Goal: Transaction & Acquisition: Purchase product/service

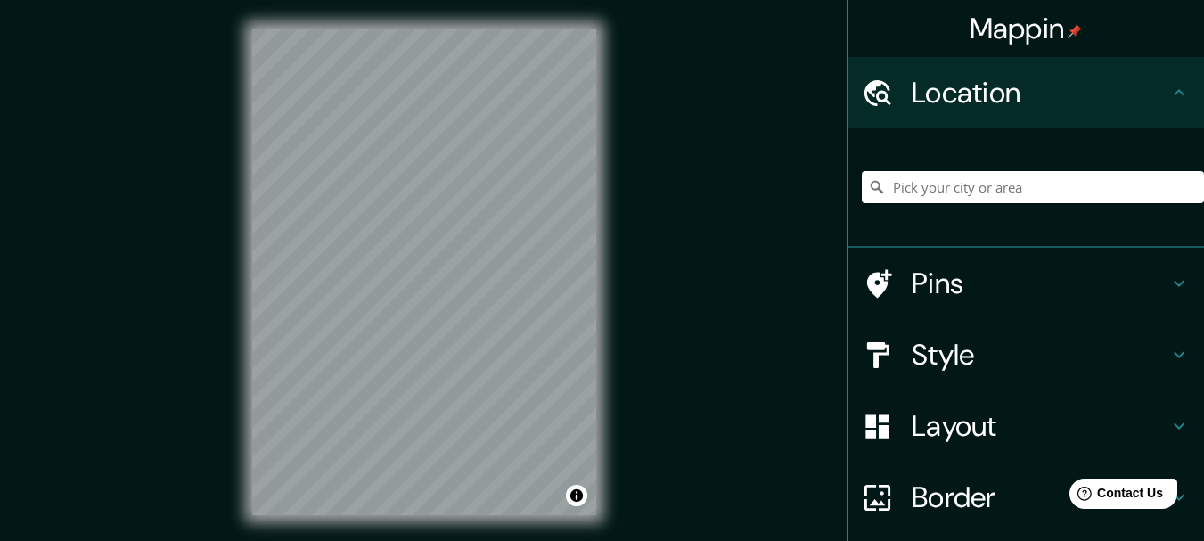
click at [672, 258] on div "Mappin Location Pins Style Layout Border Choose a border. Hint : you can make l…" at bounding box center [602, 286] width 1204 height 572
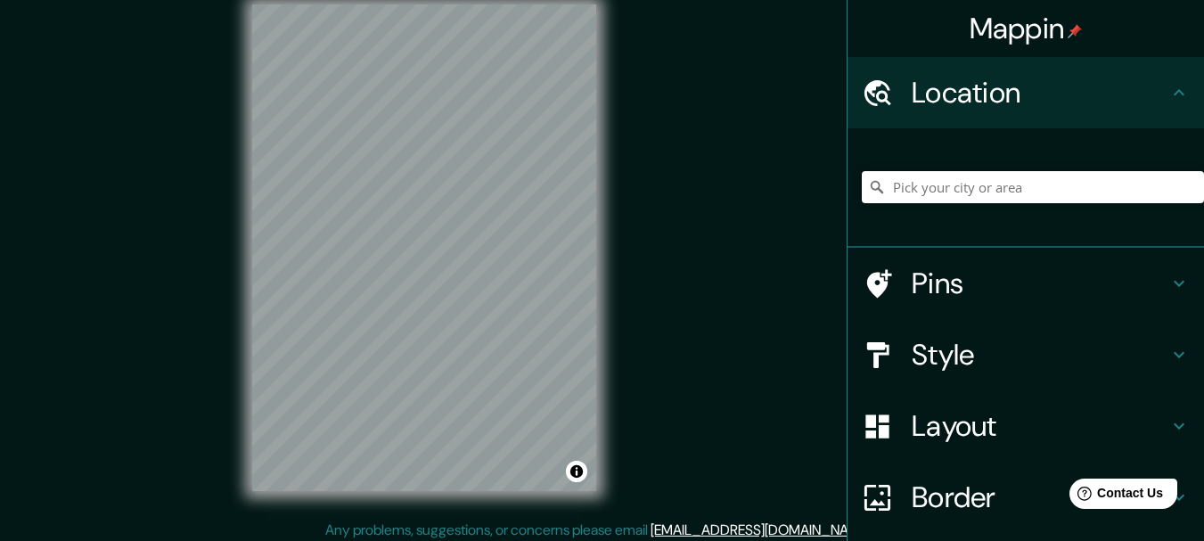
scroll to position [31, 0]
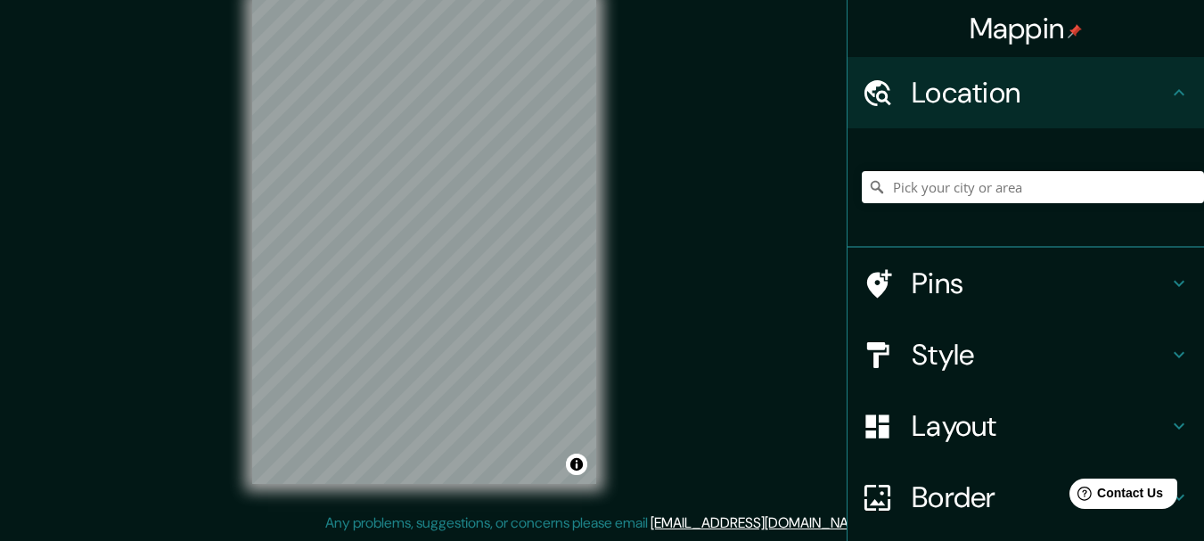
click at [39, 193] on div "Mappin Location Pins Style Layout Border Choose a border. Hint : you can make l…" at bounding box center [602, 255] width 1204 height 572
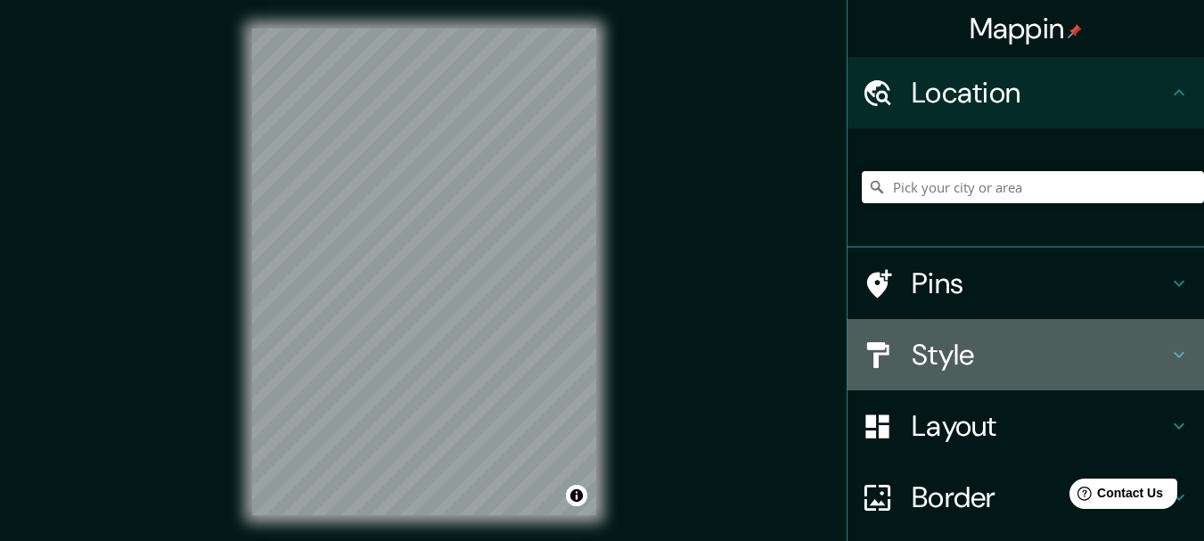
click at [968, 354] on h4 "Style" at bounding box center [1040, 355] width 257 height 36
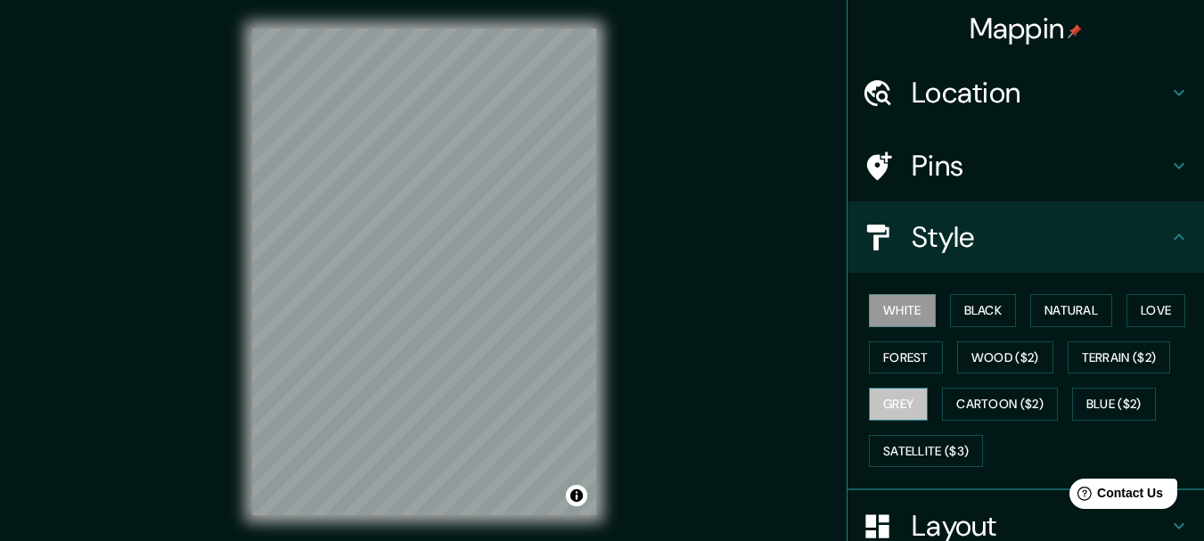
click at [891, 399] on button "Grey" at bounding box center [898, 404] width 59 height 33
click at [879, 354] on button "Forest" at bounding box center [906, 357] width 74 height 33
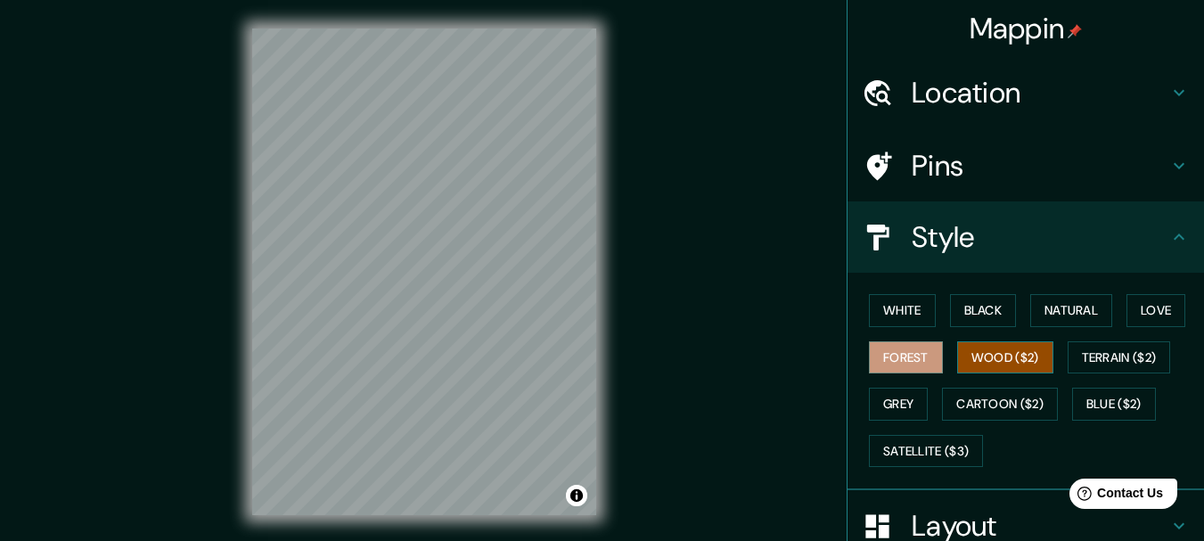
click at [963, 353] on button "Wood ($2)" at bounding box center [1005, 357] width 96 height 33
click at [1137, 315] on button "Love" at bounding box center [1155, 310] width 59 height 33
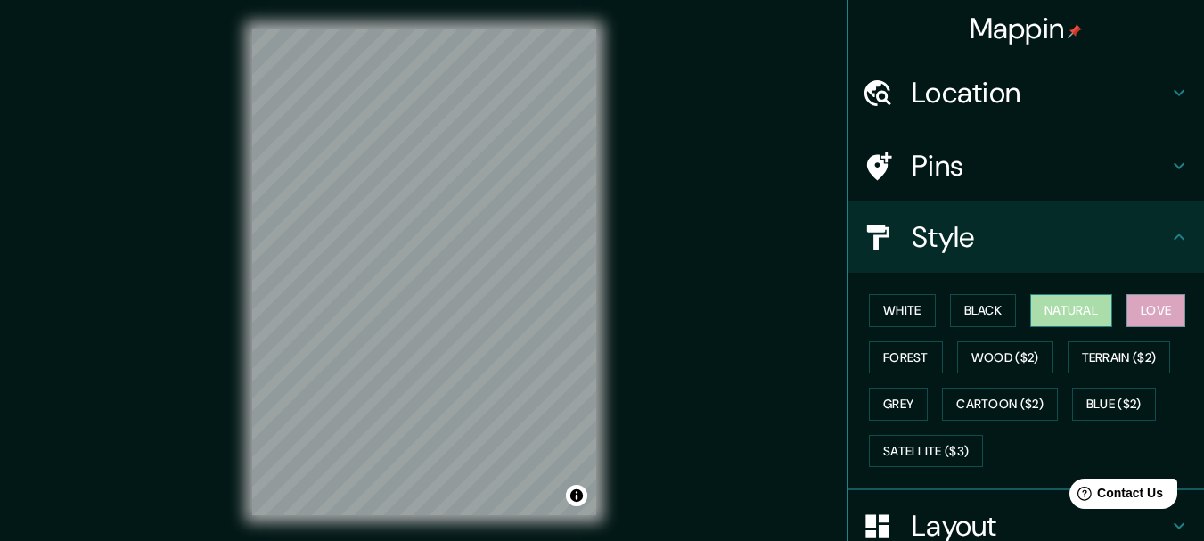
click at [1078, 321] on button "Natural" at bounding box center [1071, 310] width 82 height 33
click at [1131, 315] on button "Love" at bounding box center [1155, 310] width 59 height 33
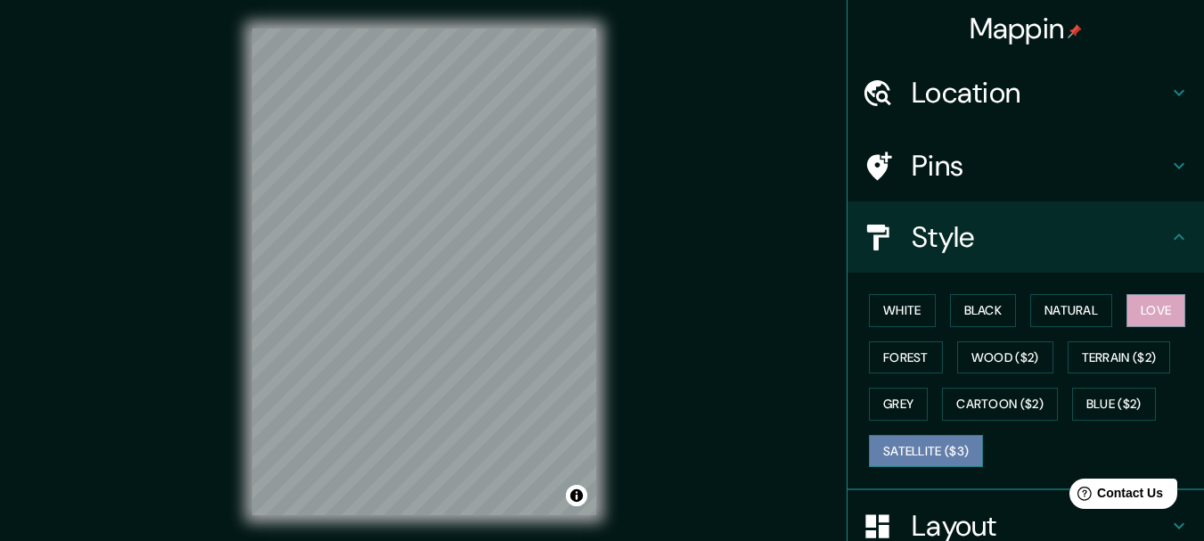
click at [930, 464] on button "Satellite ($3)" at bounding box center [926, 451] width 114 height 33
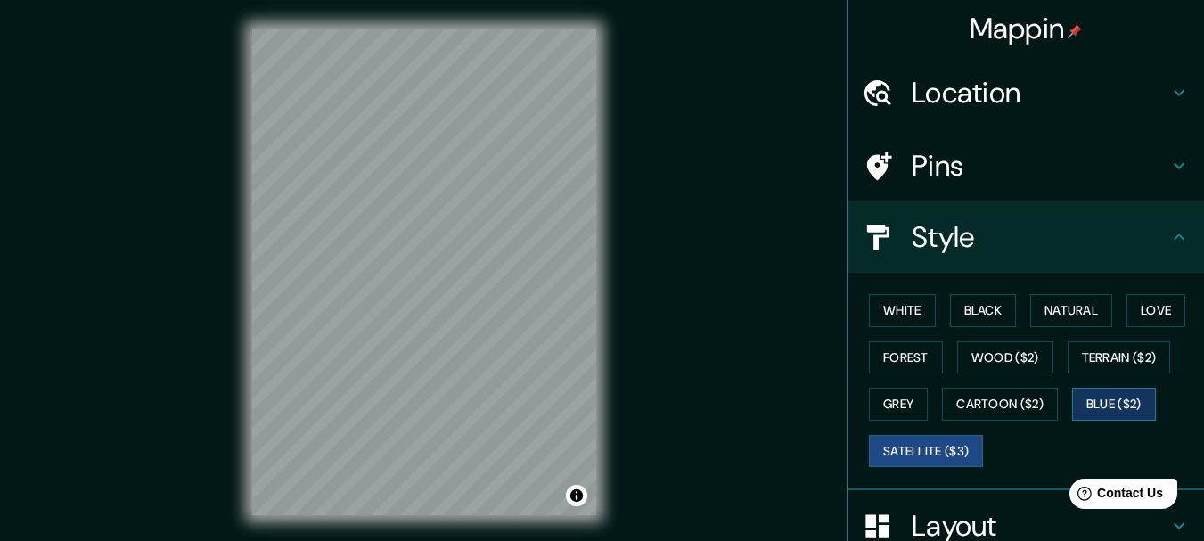
click at [1117, 399] on button "Blue ($2)" at bounding box center [1114, 404] width 84 height 33
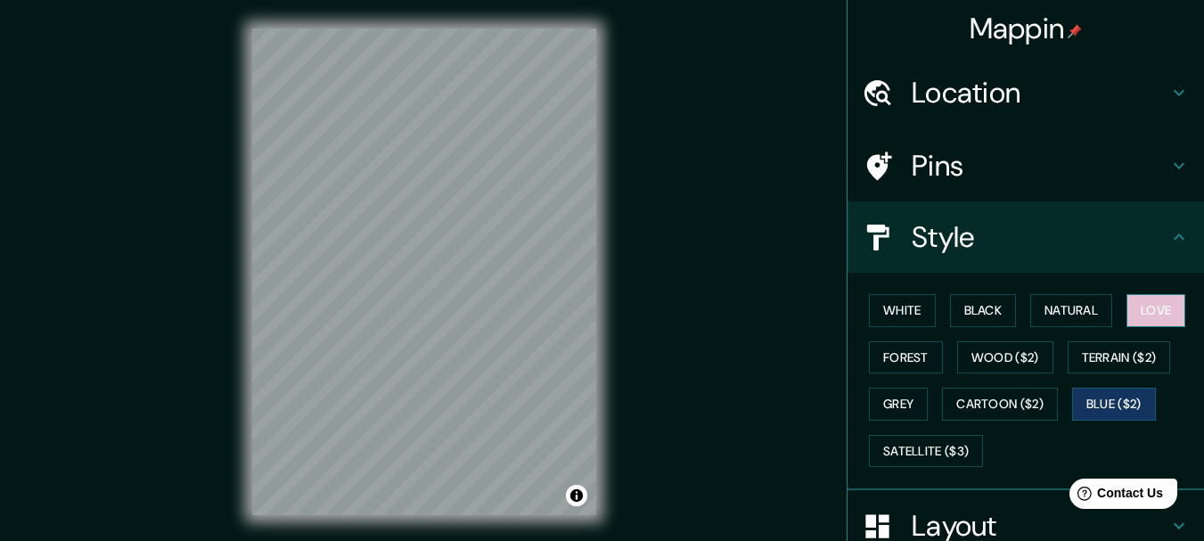
click at [1132, 303] on button "Love" at bounding box center [1155, 310] width 59 height 33
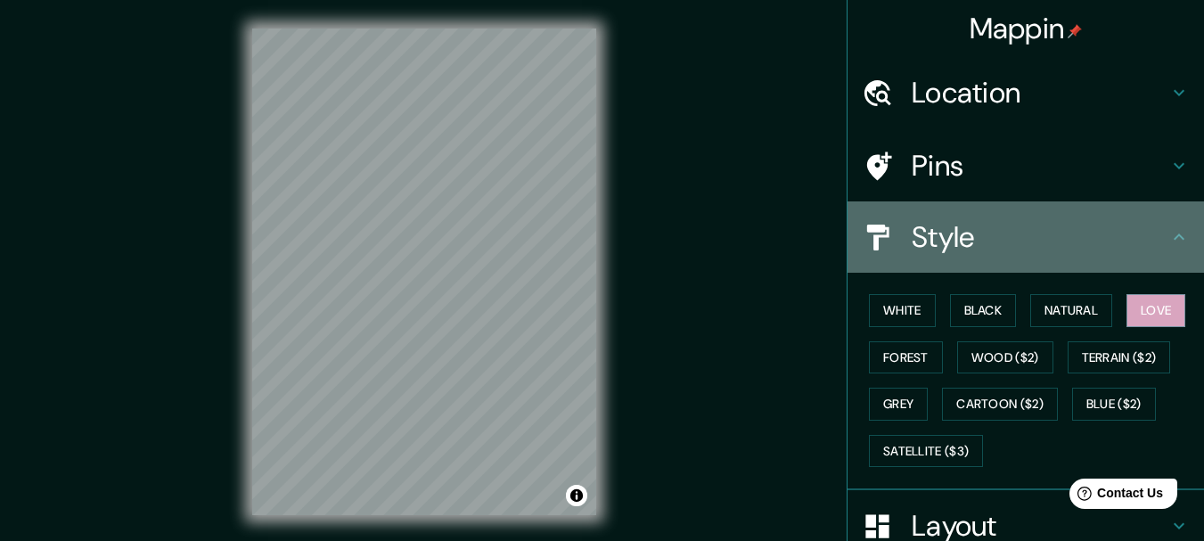
click at [984, 238] on h4 "Style" at bounding box center [1040, 237] width 257 height 36
click at [1168, 234] on icon at bounding box center [1178, 236] width 21 height 21
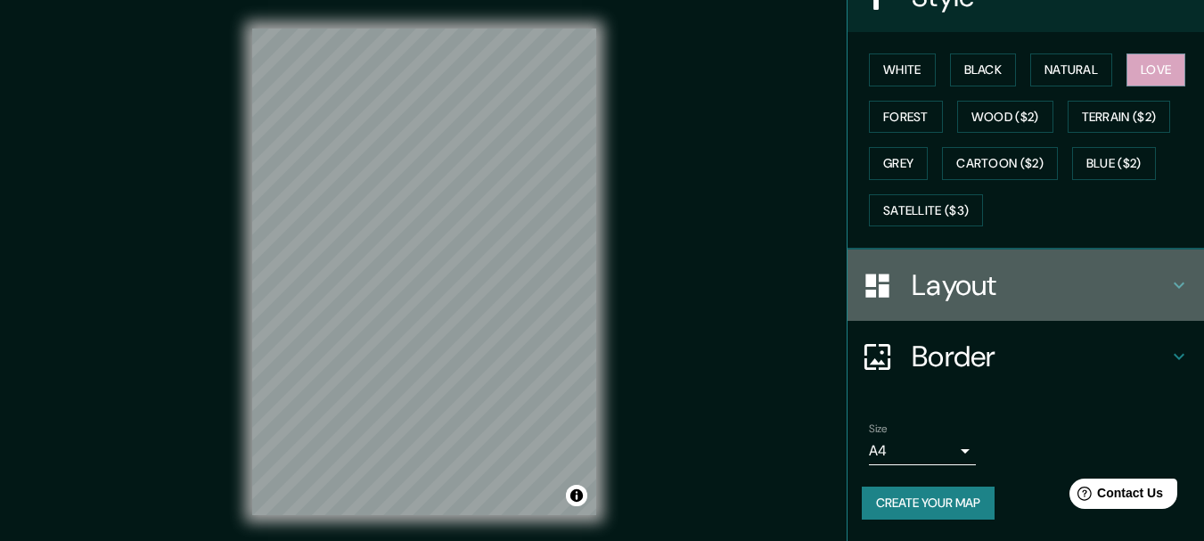
click at [985, 285] on h4 "Layout" at bounding box center [1040, 285] width 257 height 36
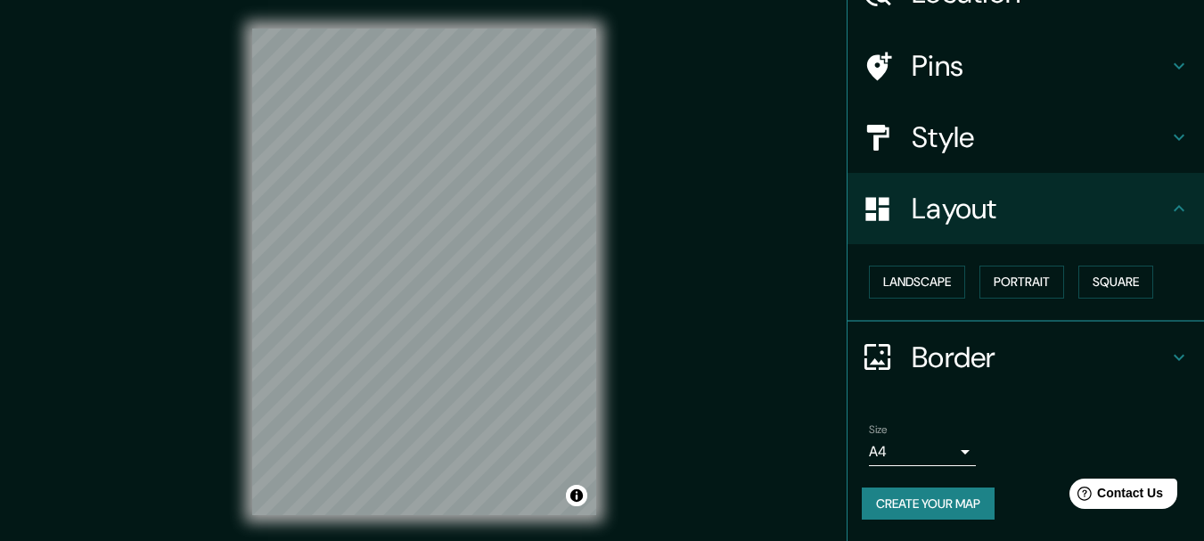
scroll to position [100, 0]
click at [979, 286] on button "Portrait" at bounding box center [1021, 282] width 85 height 33
click at [930, 449] on body "Mappin Location Pins Style Layout Landscape Portrait Square Border Choose a bor…" at bounding box center [602, 270] width 1204 height 541
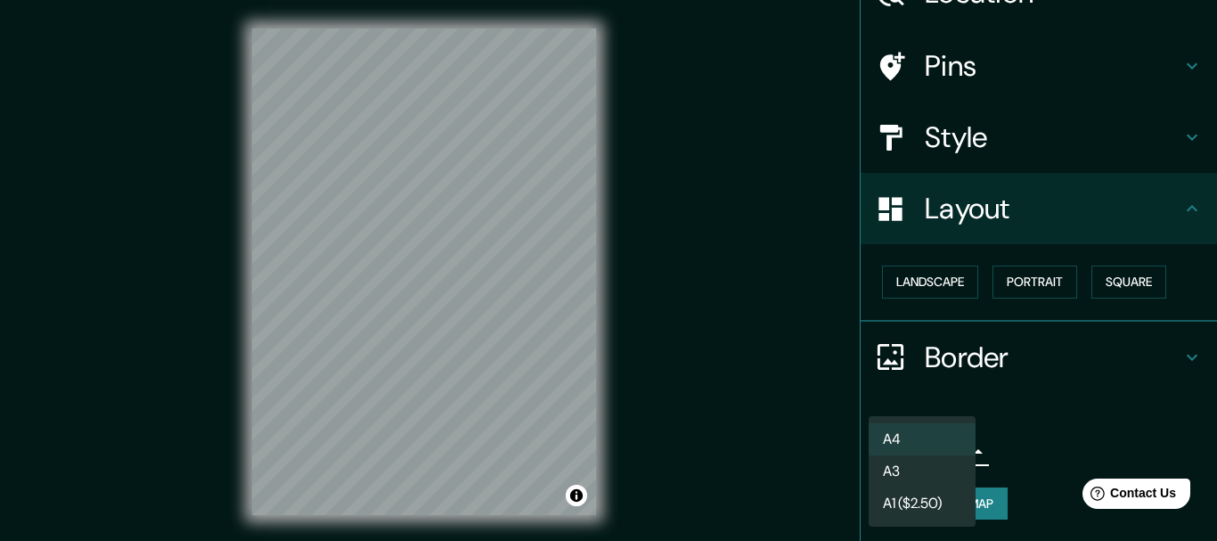
click at [931, 468] on li "A3" at bounding box center [922, 471] width 107 height 32
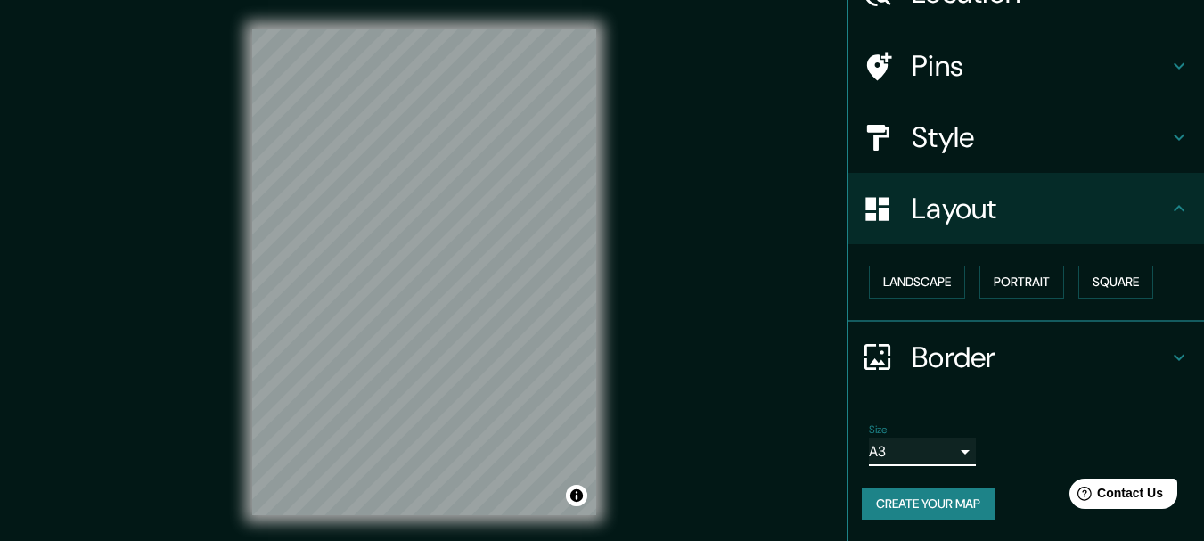
scroll to position [31, 0]
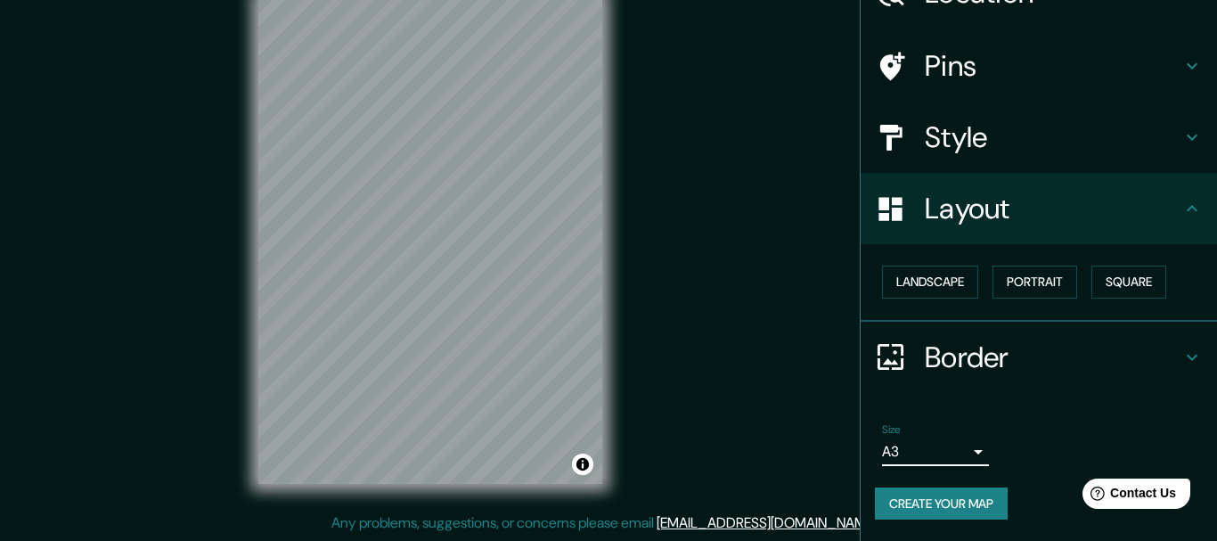
click at [929, 445] on body "Mappin Location Pins Style Layout Landscape Portrait Square Border Choose a bor…" at bounding box center [608, 239] width 1217 height 541
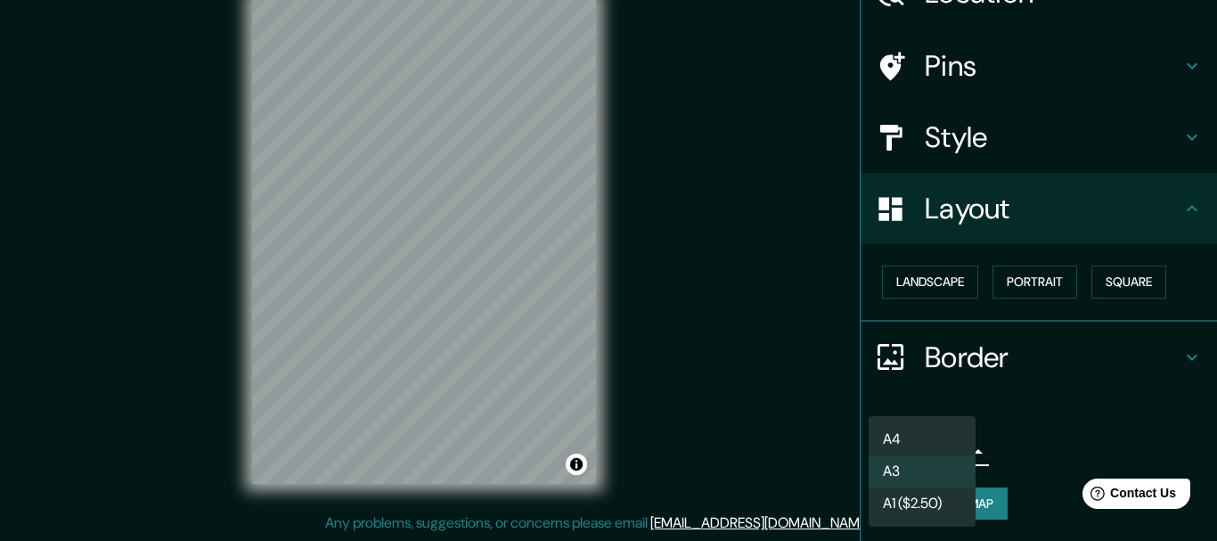
click at [1044, 426] on div at bounding box center [608, 270] width 1217 height 541
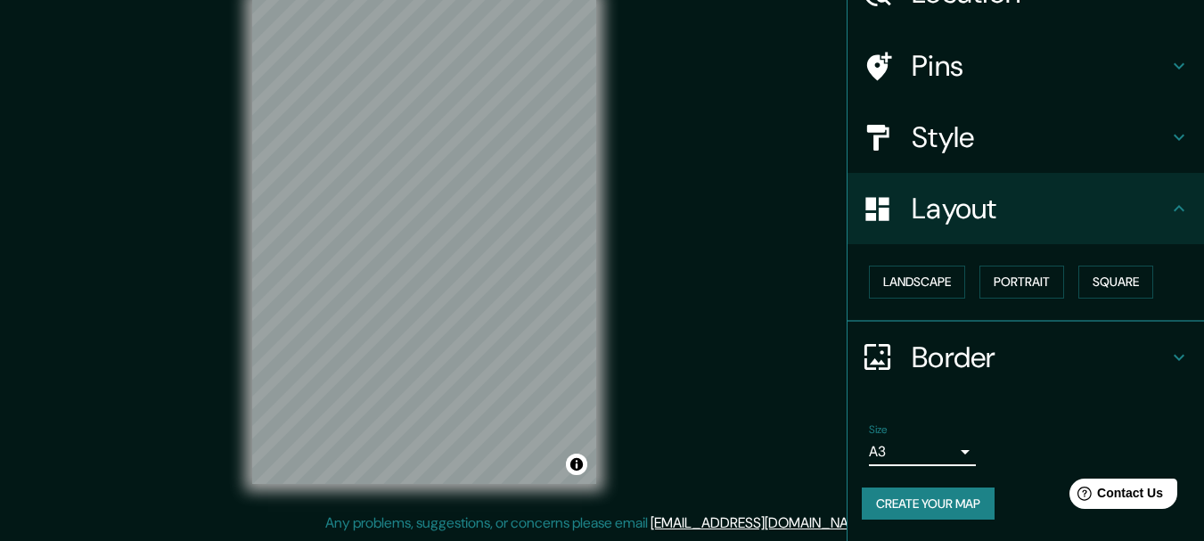
click at [955, 515] on button "Create your map" at bounding box center [928, 503] width 133 height 33
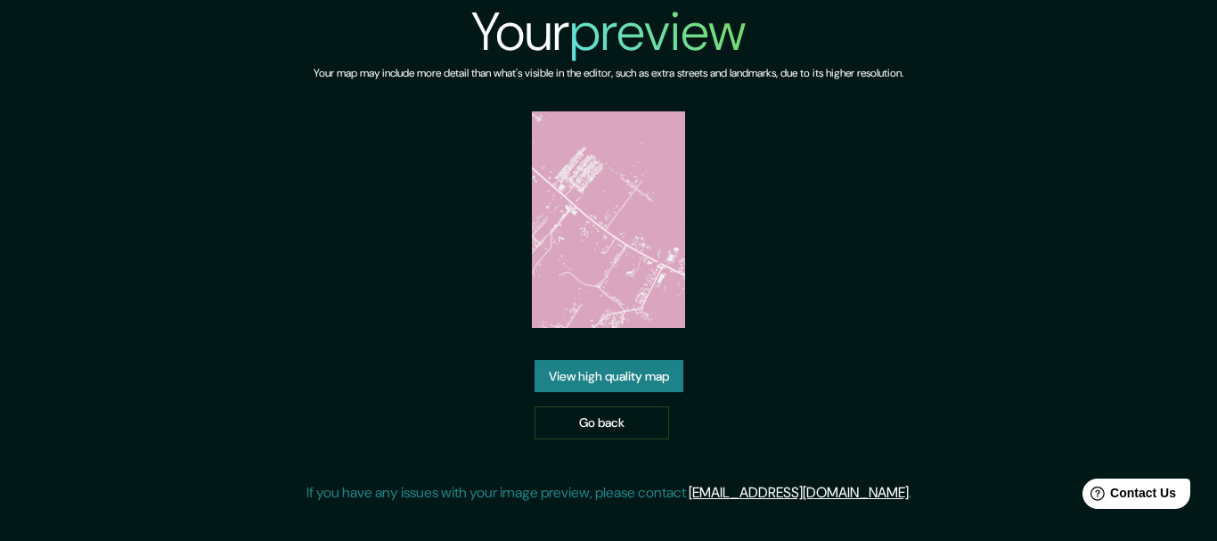
click at [605, 387] on link "View high quality map" at bounding box center [609, 376] width 149 height 33
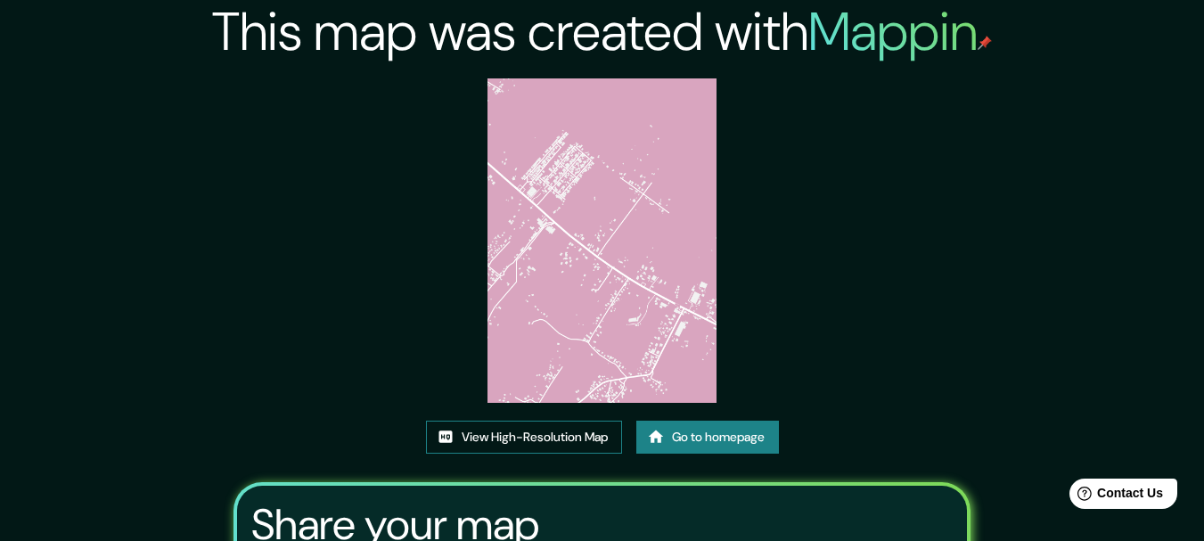
click at [568, 437] on link "View High-Resolution Map" at bounding box center [524, 437] width 196 height 33
